Goal: Information Seeking & Learning: Learn about a topic

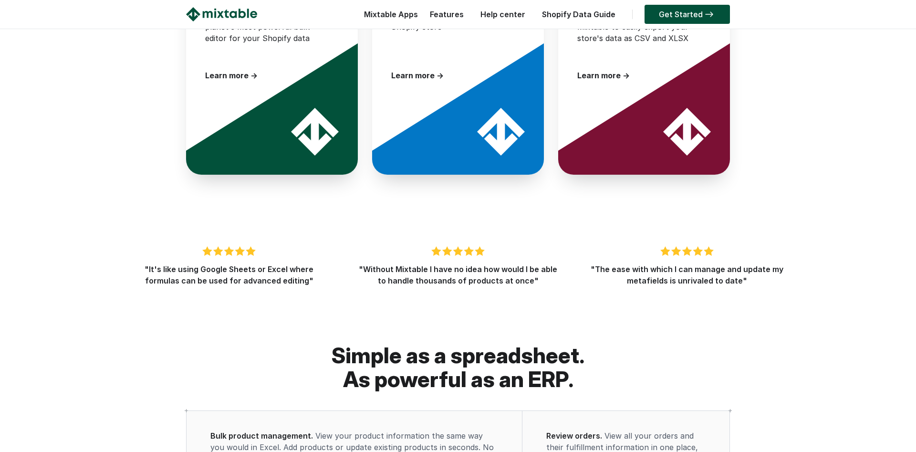
scroll to position [1281, 0]
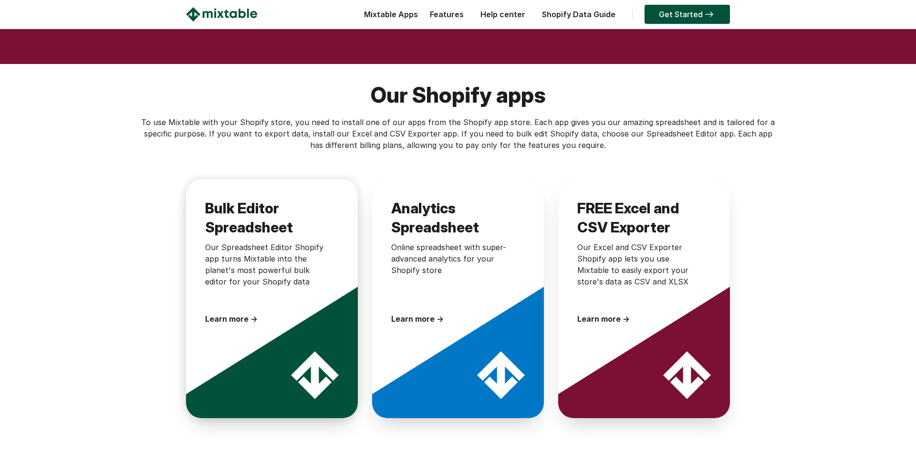
click at [230, 296] on div "Bulk Editor Spreadsheet Our Spreadsheet Editor Shopify app turns Mixtable into …" at bounding box center [272, 261] width 172 height 164
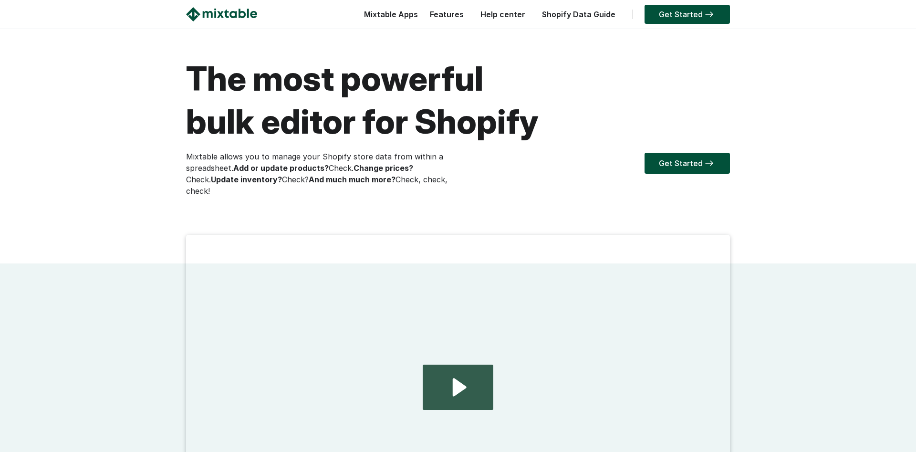
click at [461, 14] on link "Features" at bounding box center [446, 15] width 43 height 10
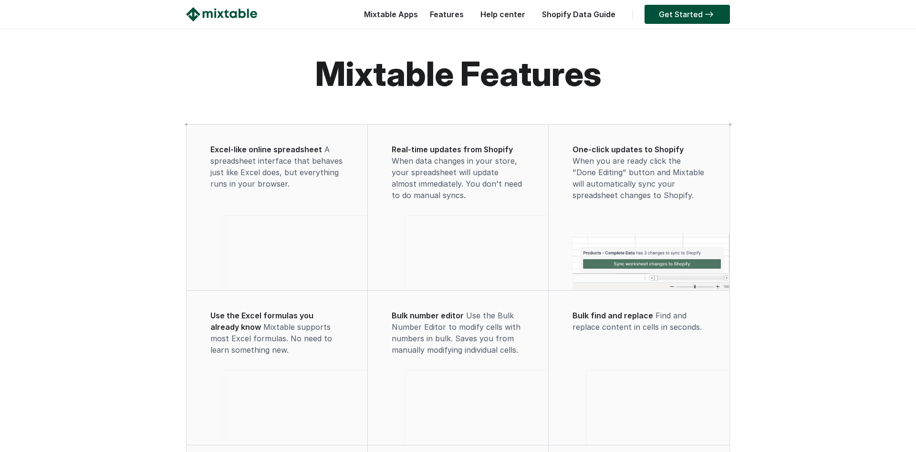
click at [521, 11] on link "Help center" at bounding box center [503, 15] width 54 height 10
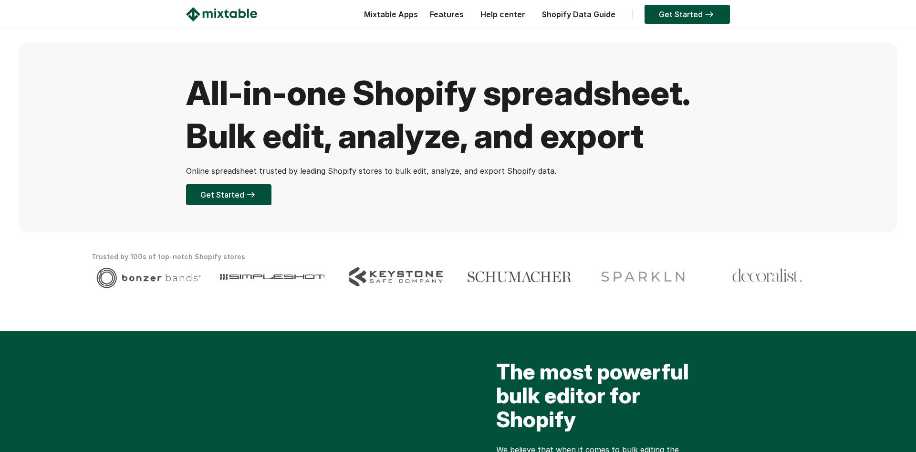
click at [225, 19] on img at bounding box center [221, 14] width 71 height 14
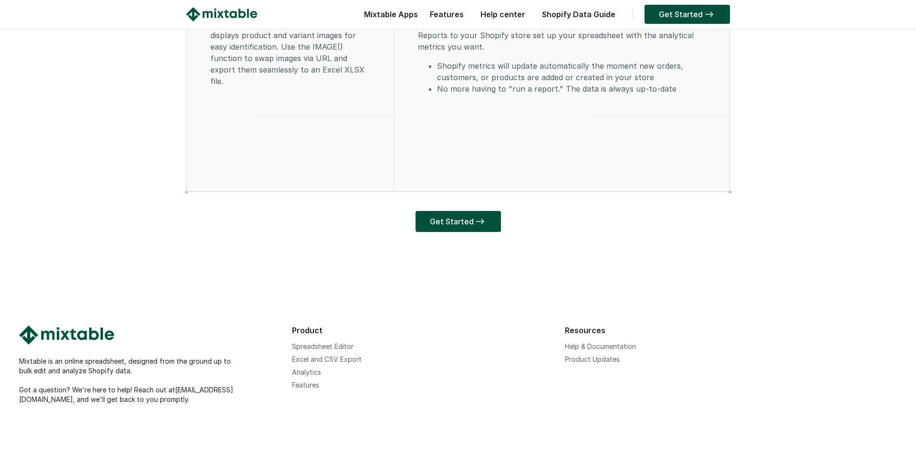
scroll to position [2858, 0]
click at [328, 347] on link "Spreadsheet Editor" at bounding box center [323, 346] width 62 height 8
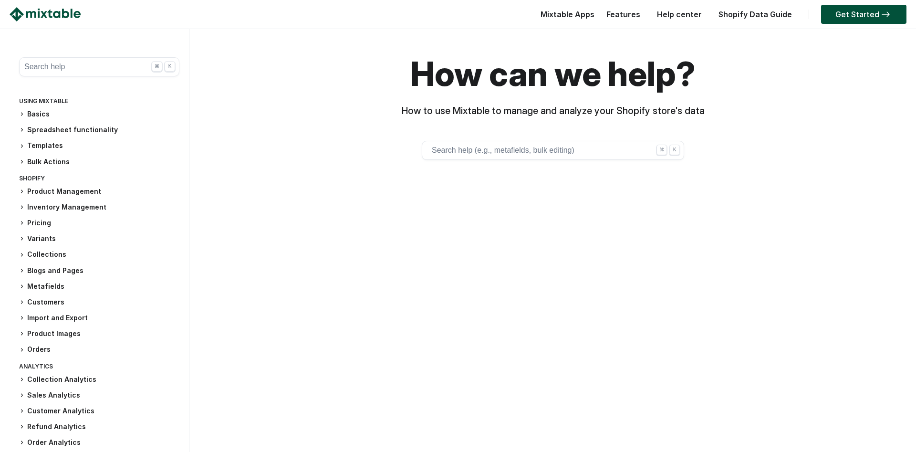
click at [41, 226] on h3 "Pricing" at bounding box center [99, 223] width 160 height 10
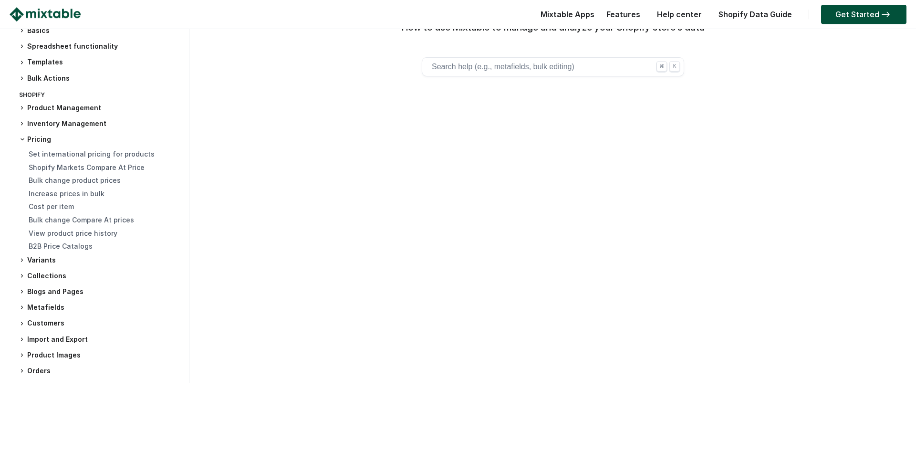
scroll to position [42, 0]
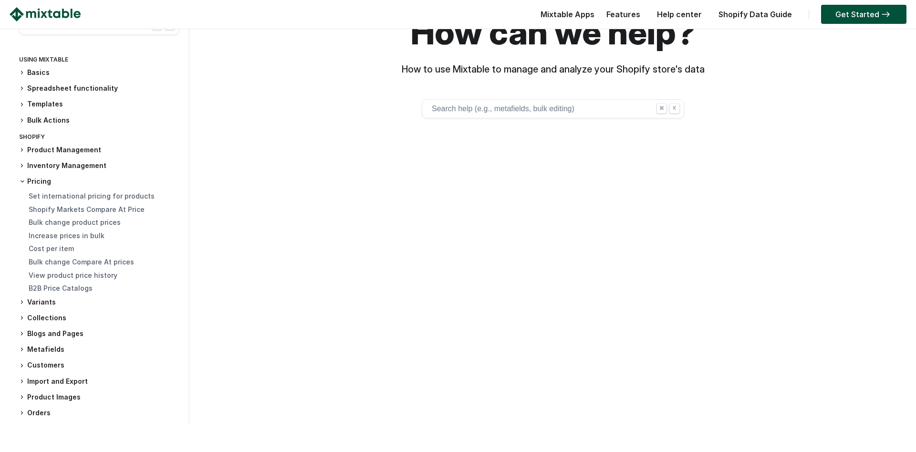
click at [68, 170] on h3 "Inventory Management" at bounding box center [99, 166] width 160 height 10
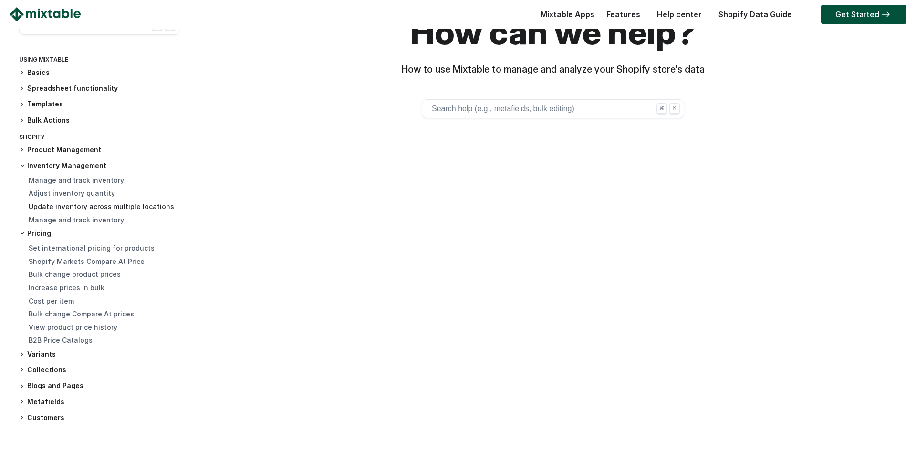
click at [83, 209] on link "Update inventory across multiple locations" at bounding box center [102, 206] width 146 height 8
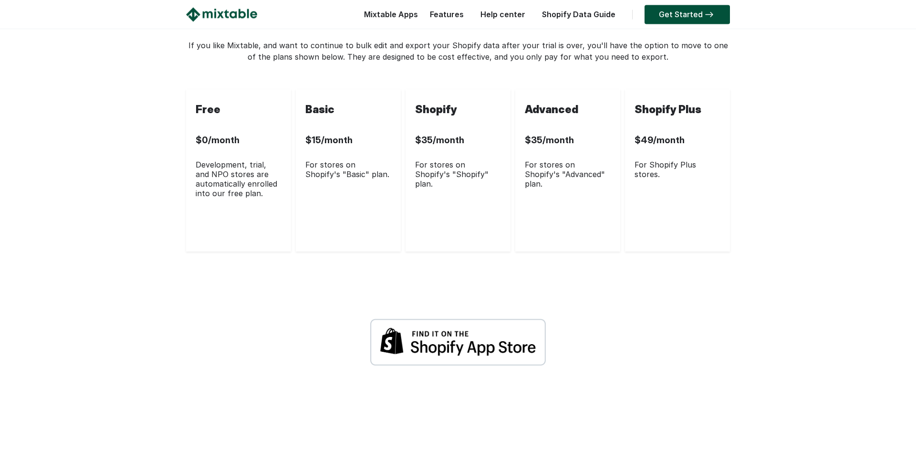
scroll to position [2647, 0]
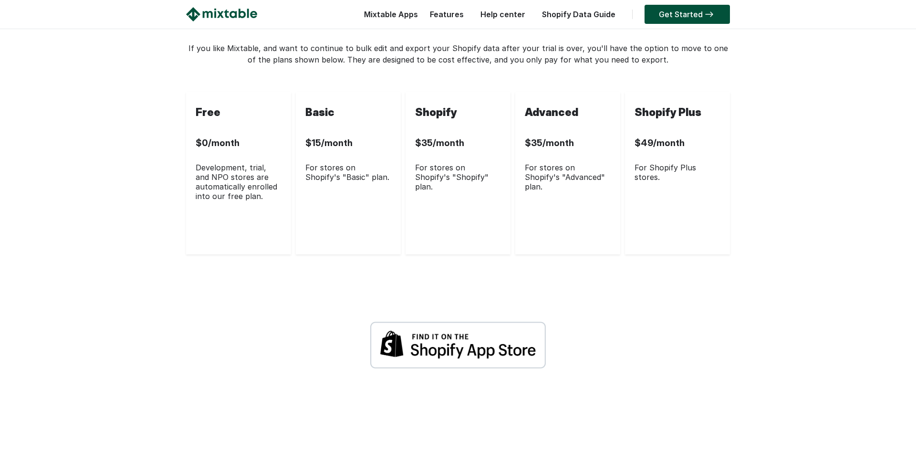
click at [347, 163] on div "$15/month" at bounding box center [348, 143] width 86 height 40
click at [316, 123] on div "Basic" at bounding box center [348, 112] width 86 height 21
